Goal: Task Accomplishment & Management: Manage account settings

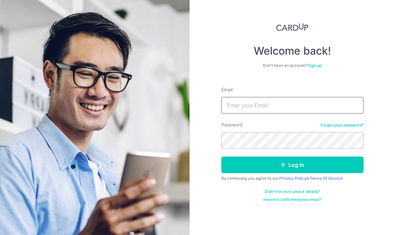
click at [318, 109] on input "Email" at bounding box center [292, 105] width 142 height 17
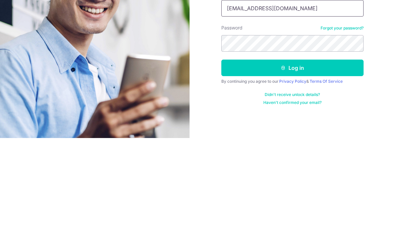
type input "[EMAIL_ADDRESS][DOMAIN_NAME]"
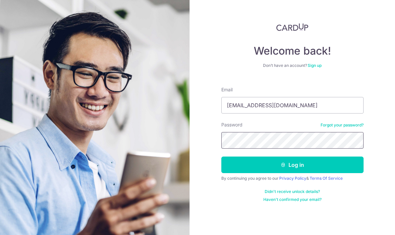
click at [321, 157] on button "Log in" at bounding box center [292, 165] width 142 height 17
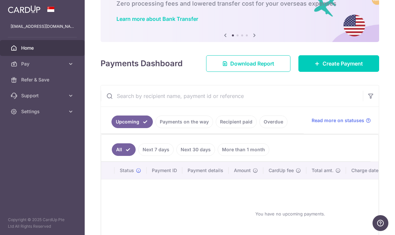
scroll to position [42, 0]
click at [272, 68] on span "Download Report" at bounding box center [252, 64] width 44 height 8
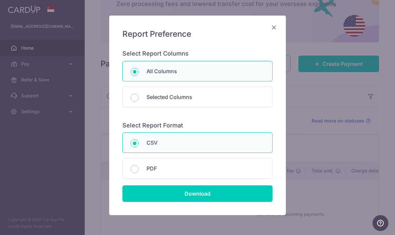
scroll to position [33, 0]
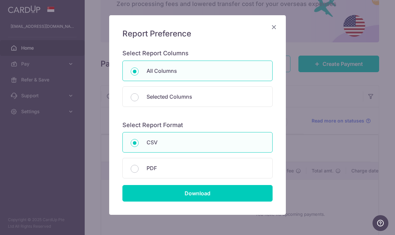
click at [254, 170] on p "PDF" at bounding box center [206, 168] width 118 height 8
click at [139, 170] on input "PDF" at bounding box center [135, 169] width 8 height 8
radio input "false"
radio input "true"
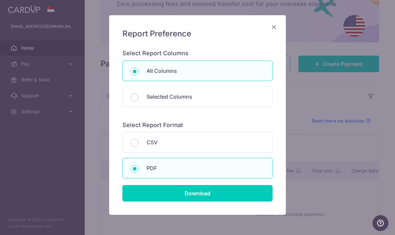
click at [255, 191] on input "Download" at bounding box center [197, 193] width 150 height 17
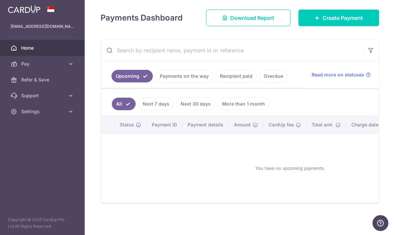
scroll to position [89, 0]
